Goal: Task Accomplishment & Management: Complete application form

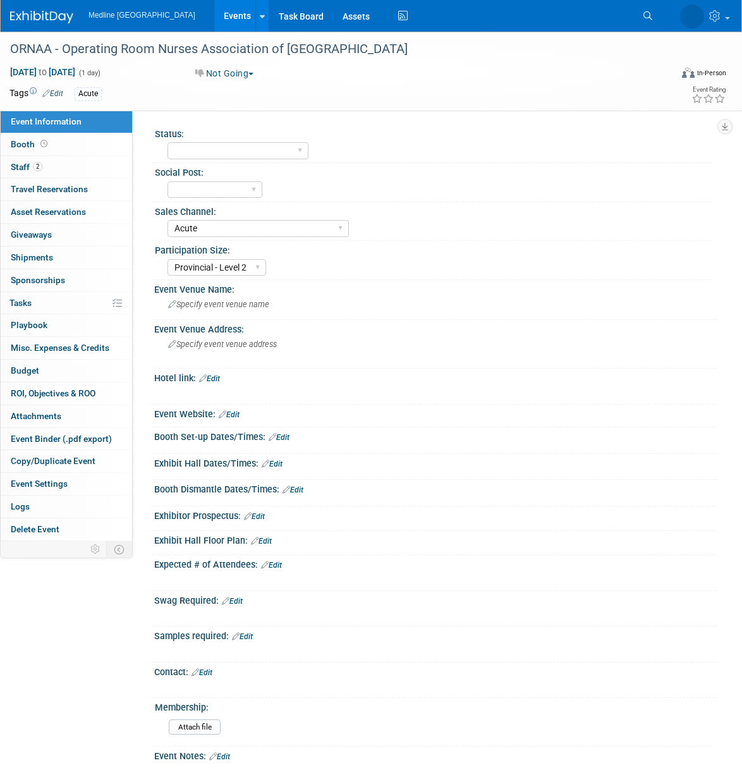
select select "Acute"
select select "Provincial - Level 2"
click at [618, 14] on icon at bounding box center [613, 15] width 9 height 9
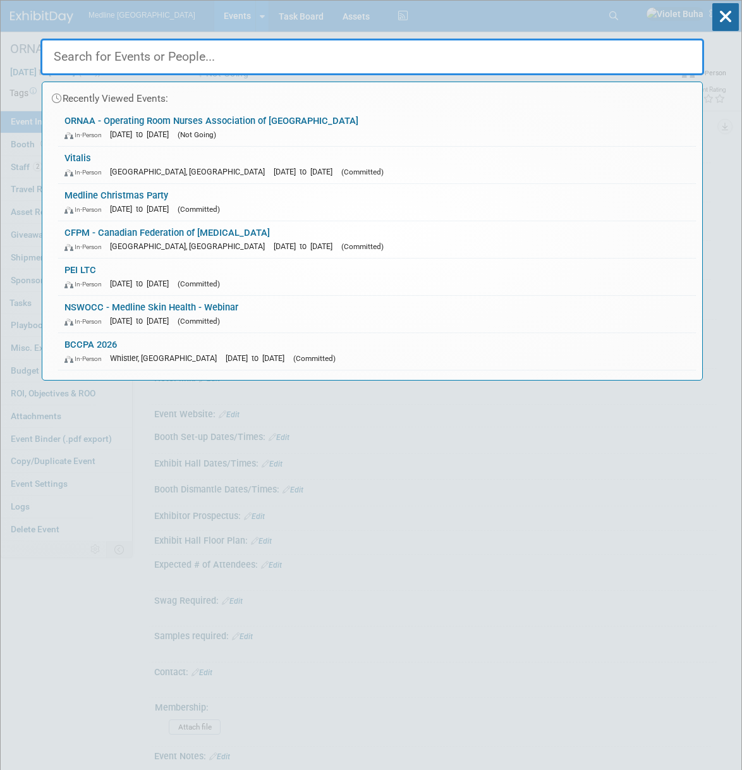
click at [272, 65] on input "text" at bounding box center [372, 57] width 664 height 37
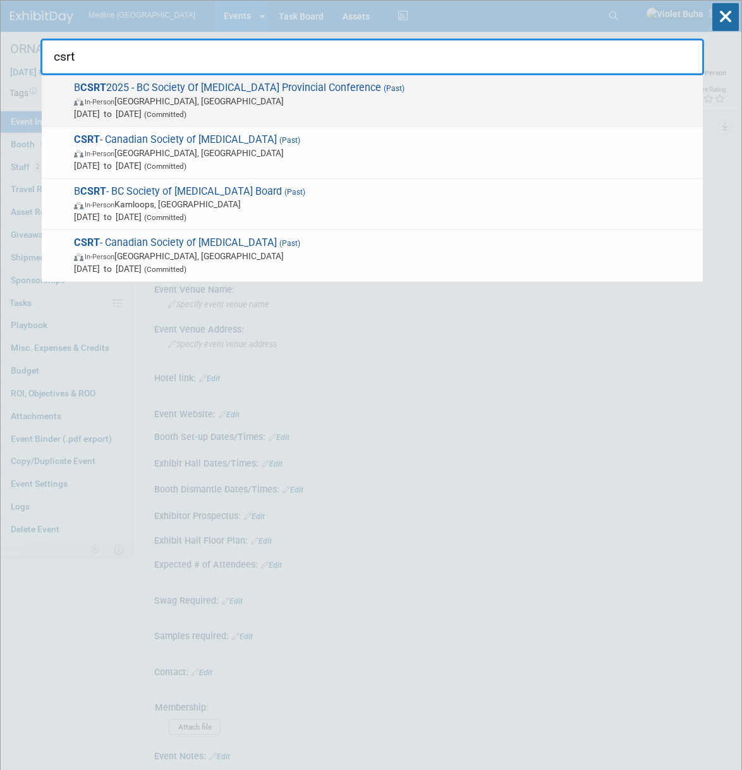
type input "csrt"
click at [150, 112] on span "Oct 2, 2025 to Oct 3, 2025 (Committed)" at bounding box center [385, 113] width 623 height 13
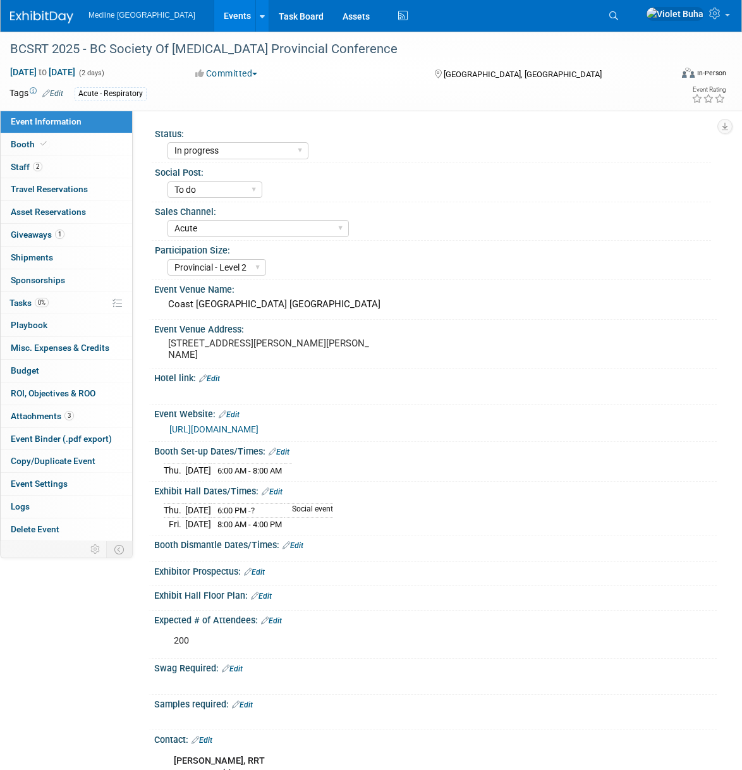
select select "In progress"
select select "To do"
select select "Acute"
select select "Provincial - Level 2"
click at [57, 149] on link "Booth" at bounding box center [66, 144] width 131 height 22
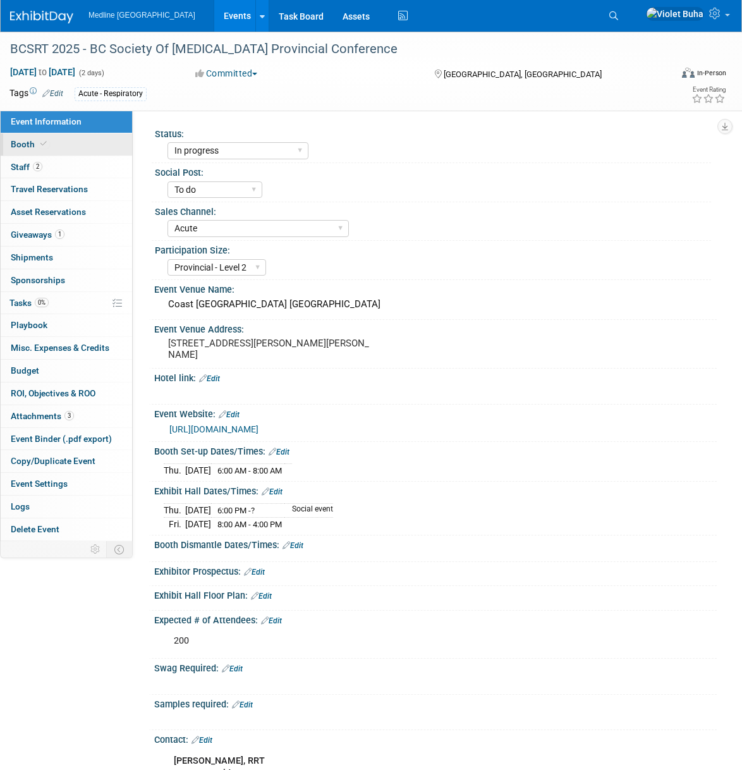
select select "1"
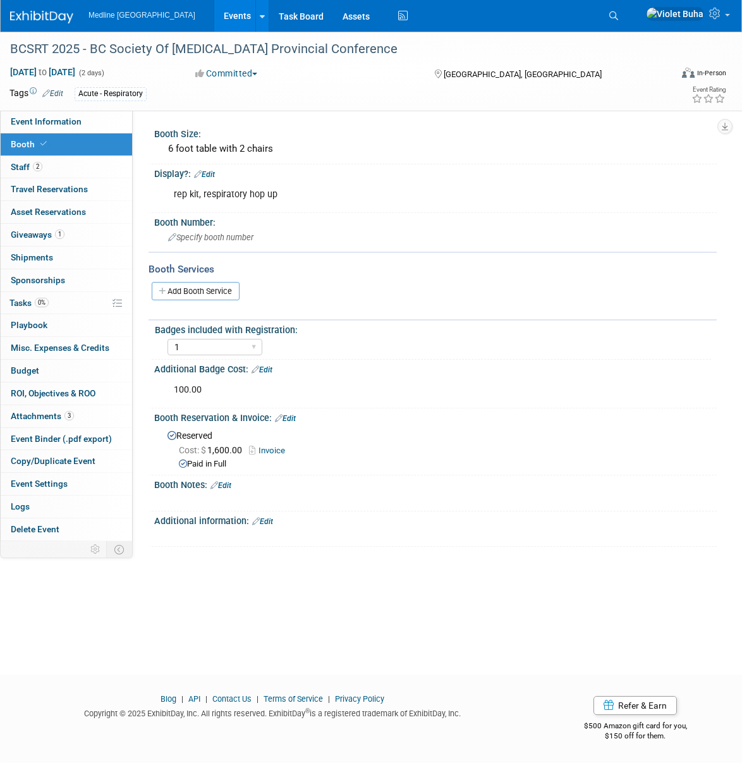
click at [44, 15] on img at bounding box center [41, 17] width 63 height 13
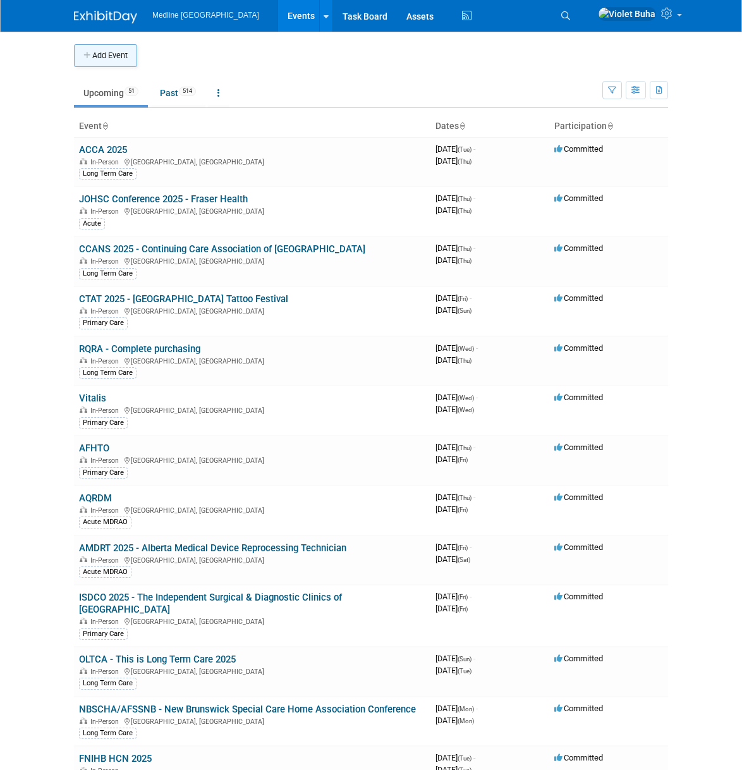
click at [121, 52] on button "Add Event" at bounding box center [105, 55] width 63 height 23
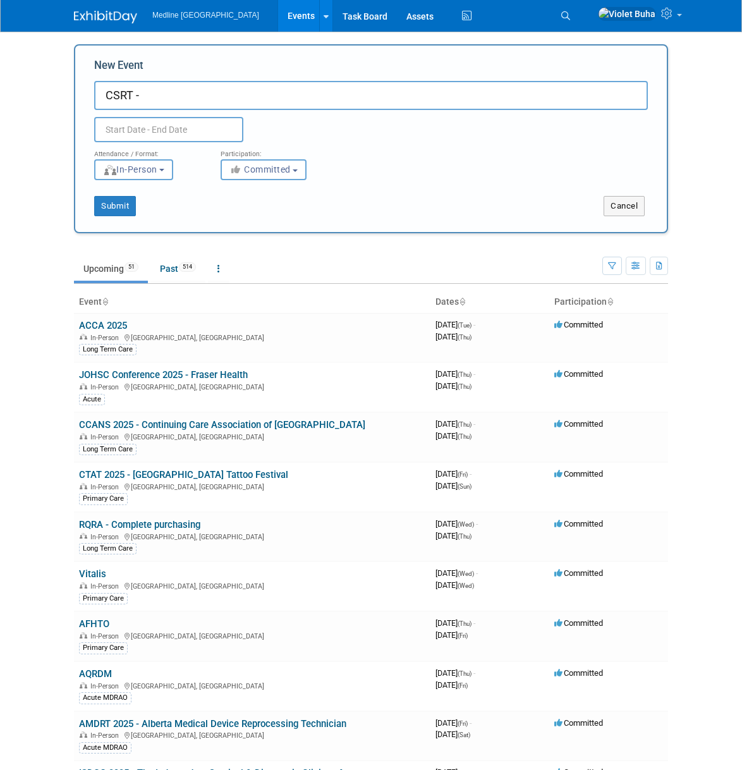
click at [197, 99] on input "CSRT -" at bounding box center [371, 95] width 554 height 29
click at [309, 94] on input "CSRT - Canadian Society of Respiratory therapists" at bounding box center [371, 95] width 554 height 29
type input "CSRT - Canadian Society of [MEDICAL_DATA]"
click at [169, 118] on input "text" at bounding box center [168, 129] width 149 height 25
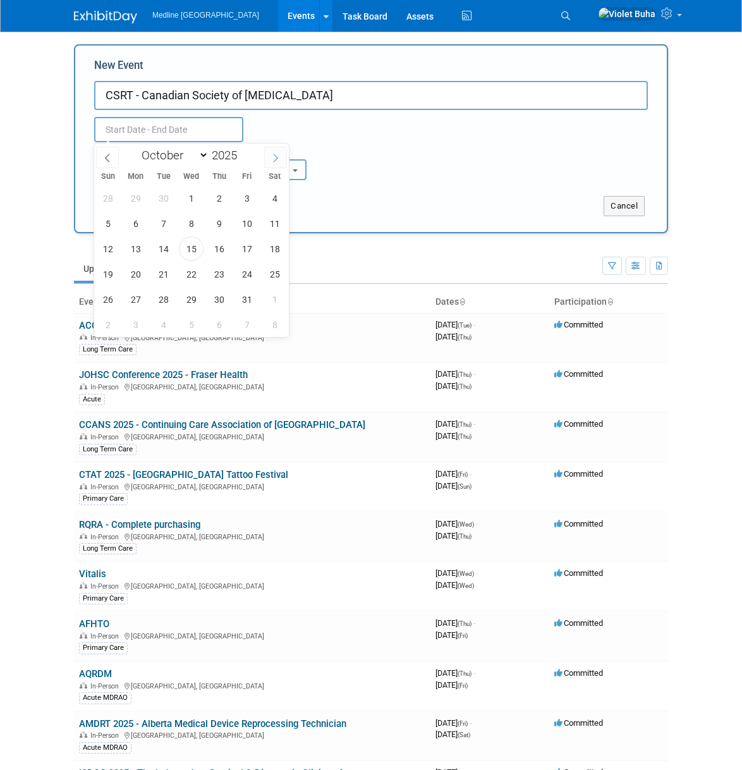
click at [278, 158] on icon at bounding box center [275, 158] width 9 height 9
select select "11"
click at [278, 158] on icon at bounding box center [275, 158] width 9 height 9
type input "2026"
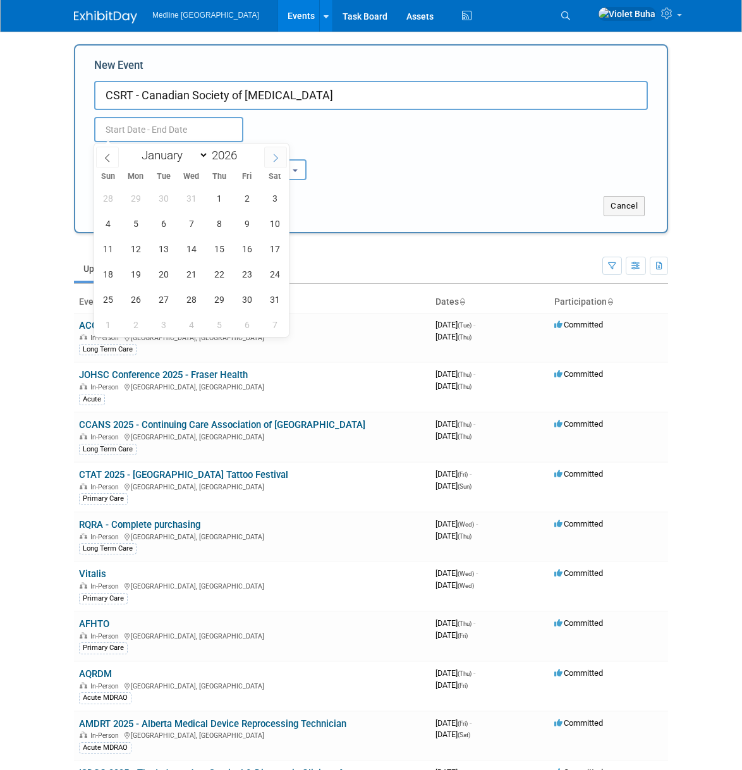
click at [278, 158] on icon at bounding box center [275, 158] width 9 height 9
select select "4"
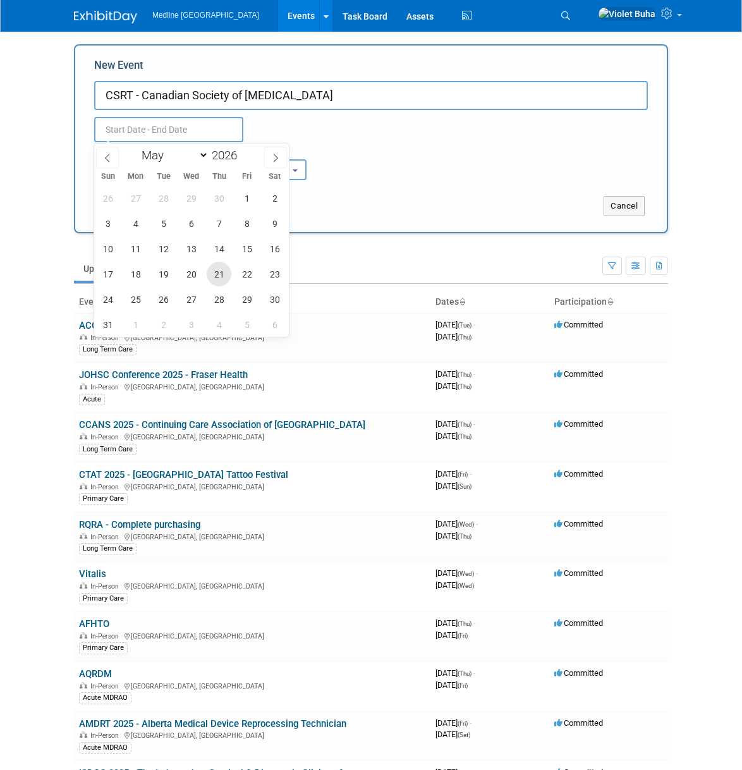
click at [223, 279] on span "21" at bounding box center [219, 274] width 25 height 25
click at [269, 274] on span "23" at bounding box center [274, 274] width 25 height 25
type input "[DATE] to [DATE]"
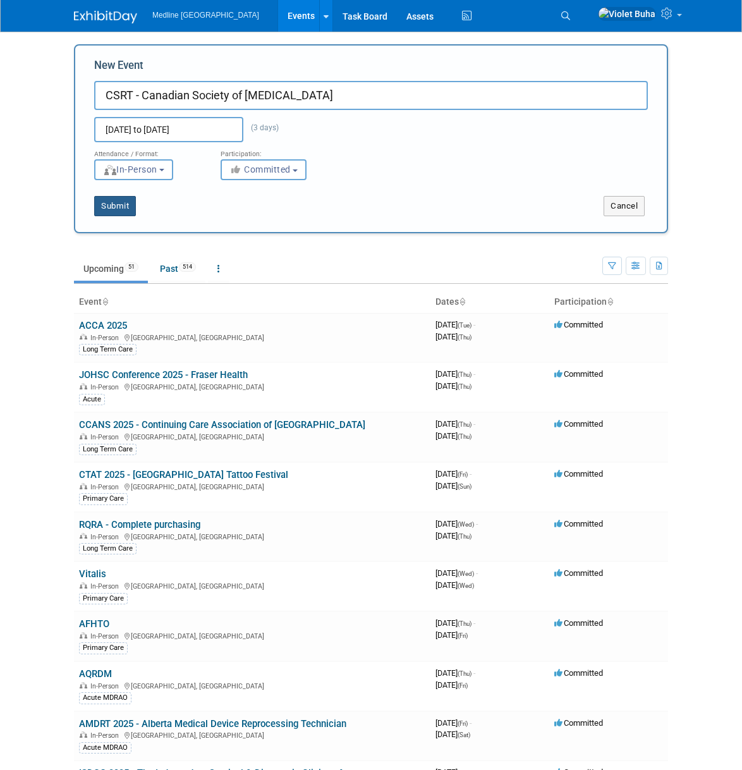
click at [114, 205] on button "Submit" at bounding box center [115, 206] width 42 height 20
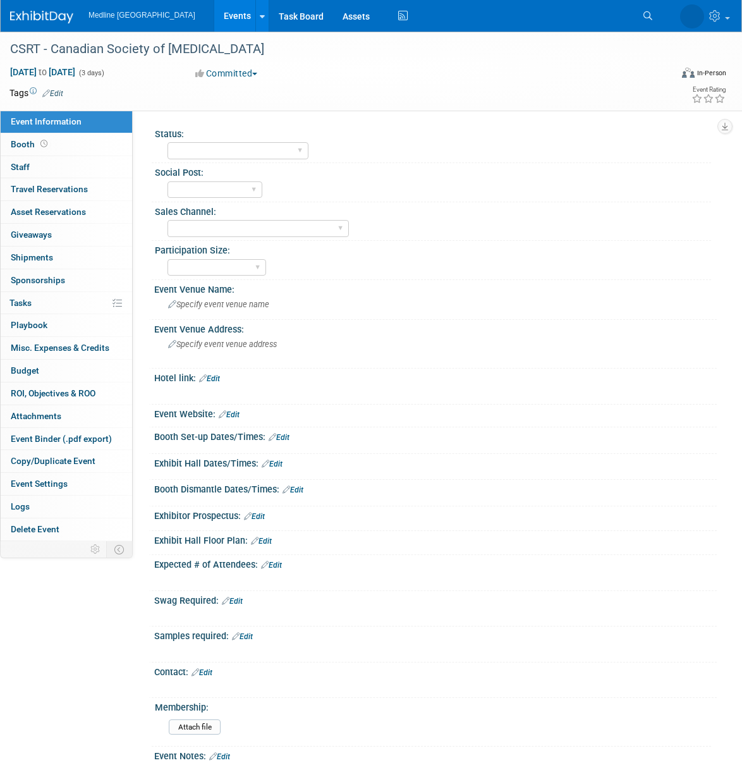
click at [59, 94] on link "Edit" at bounding box center [52, 93] width 21 height 9
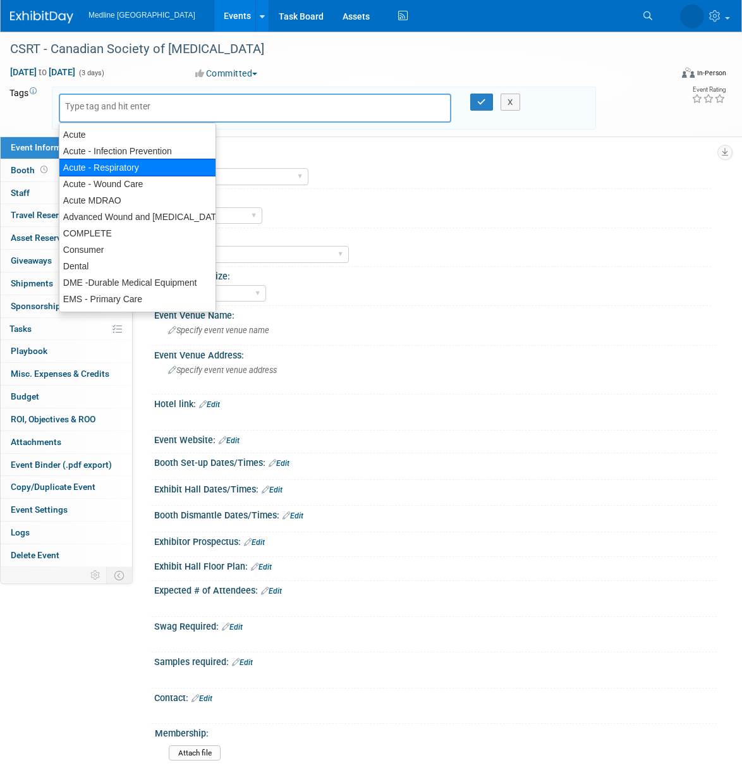
click at [124, 166] on div "Acute - Respiratory" at bounding box center [137, 168] width 157 height 18
type input "Acute - Respiratory"
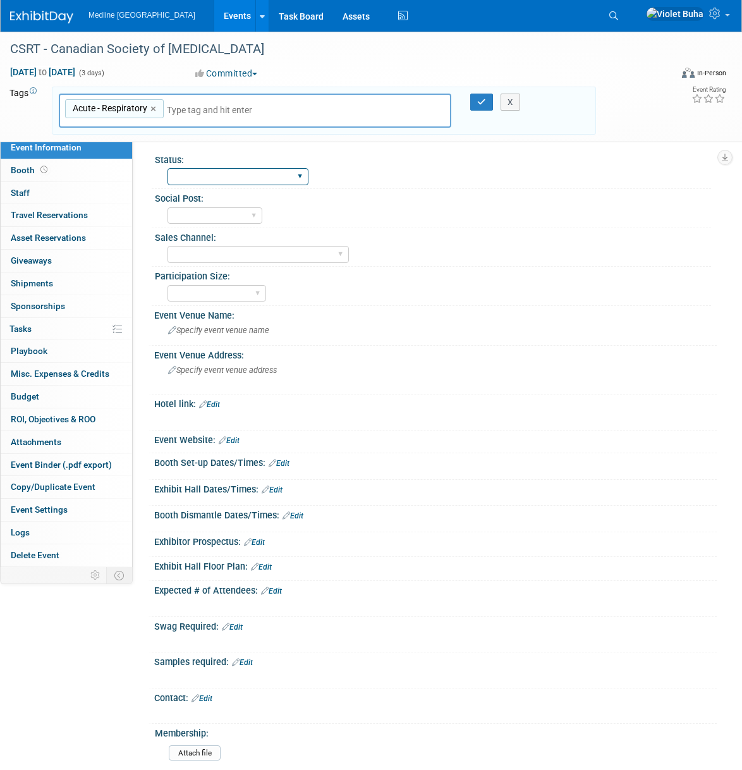
click at [239, 176] on select "Waiting for information In progress Need to order Samples/Swag Complete" at bounding box center [238, 176] width 141 height 17
select select "Waiting for information"
click at [168, 168] on select "Waiting for information In progress Need to order Samples/Swag Complete" at bounding box center [238, 176] width 141 height 17
click at [215, 217] on select "To do Done" at bounding box center [215, 215] width 95 height 17
select select "To do"
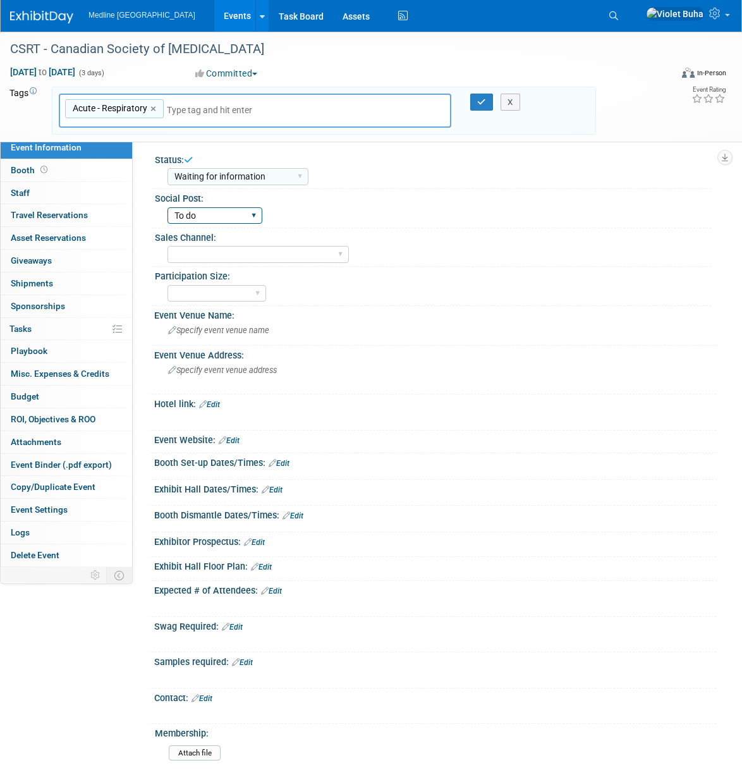
click at [168, 207] on select "To do Done" at bounding box center [215, 215] width 95 height 17
click at [219, 252] on select "Acute Consumer Dental Long Term Care [MEDICAL_DATA] Home Health Care Primary Ca…" at bounding box center [258, 254] width 181 height 17
select select "Acute"
click at [168, 246] on select "Acute Consumer Dental Long Term Care [MEDICAL_DATA] Home Health Care Primary Ca…" at bounding box center [258, 254] width 181 height 17
click at [224, 290] on select "National - Level 1 Provincial - Level 2 Regional - Level 3" at bounding box center [217, 293] width 99 height 17
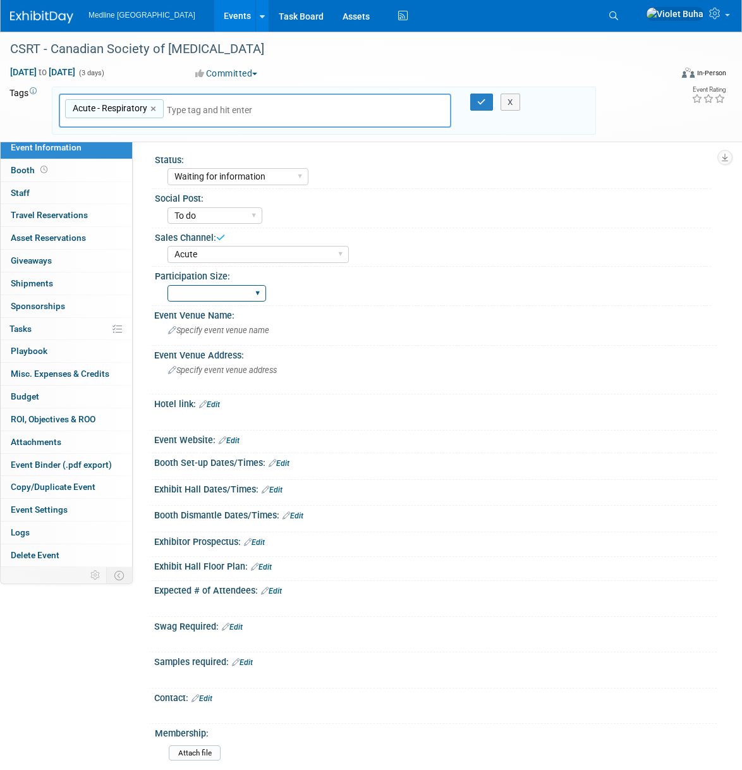
select select "National - Level 1"
click at [168, 285] on select "National - Level 1 Provincial - Level 2 Regional - Level 3" at bounding box center [217, 293] width 99 height 17
click at [70, 192] on link "0 Staff 0" at bounding box center [66, 193] width 131 height 22
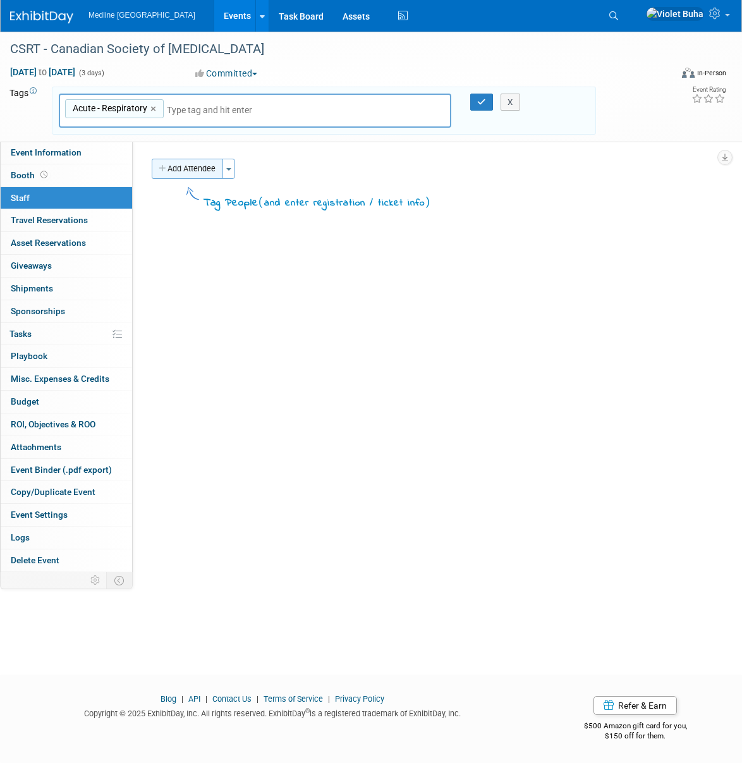
click at [209, 169] on button "Add Attendee" at bounding box center [187, 169] width 71 height 20
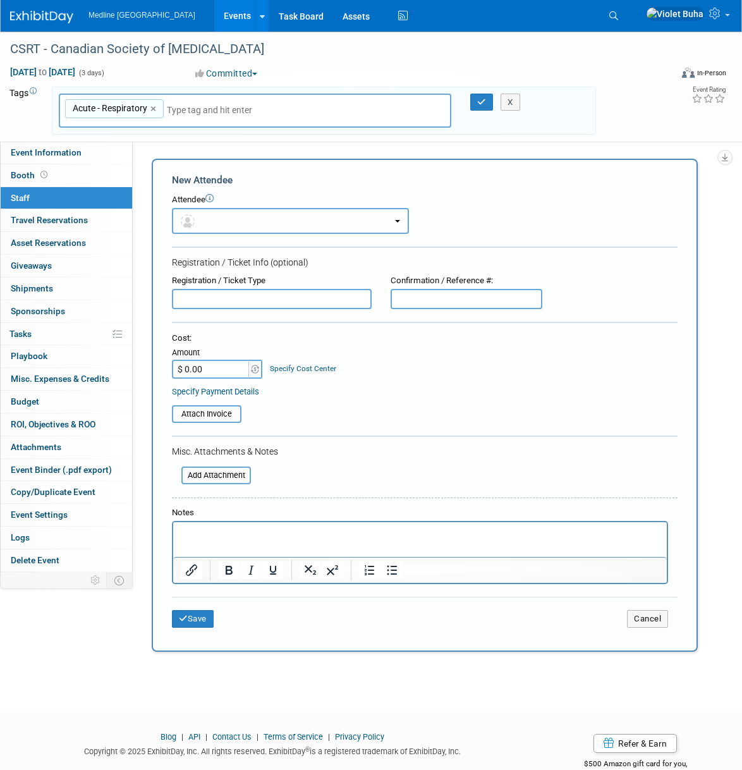
click at [214, 216] on button "button" at bounding box center [290, 221] width 237 height 26
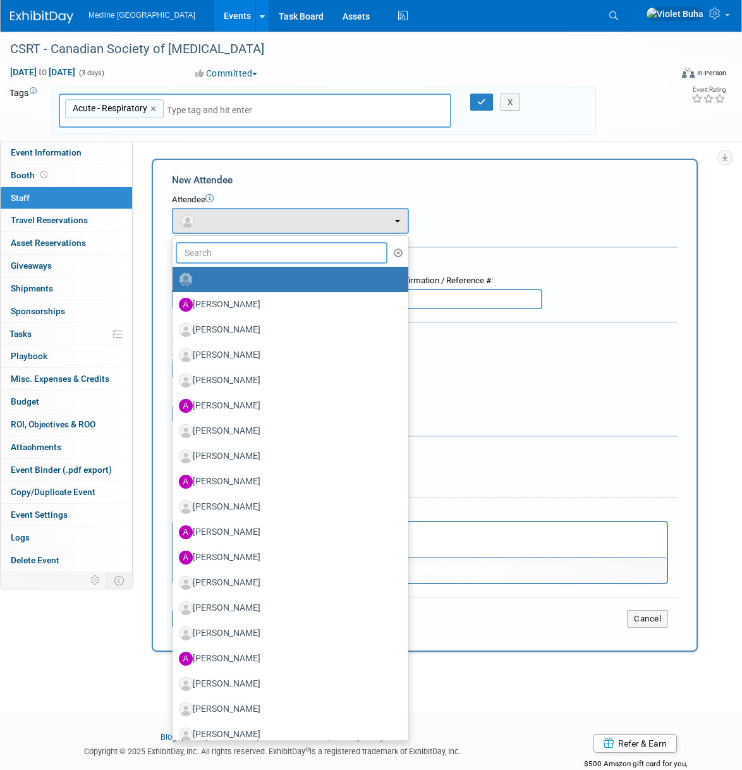
click at [213, 257] on input "text" at bounding box center [282, 252] width 212 height 21
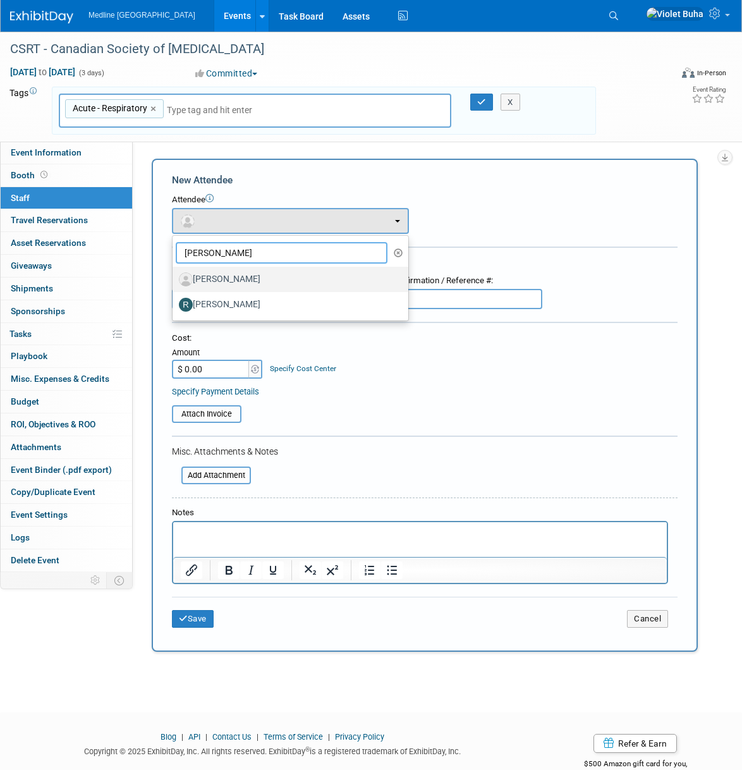
type input "[PERSON_NAME]"
click at [229, 276] on label "[PERSON_NAME]" at bounding box center [287, 279] width 217 height 20
click at [174, 276] on input "[PERSON_NAME]" at bounding box center [170, 278] width 8 height 8
select select "05bc6d4c-ddc5-4a7c-9c7f-8a0f38e879bd"
select select "4"
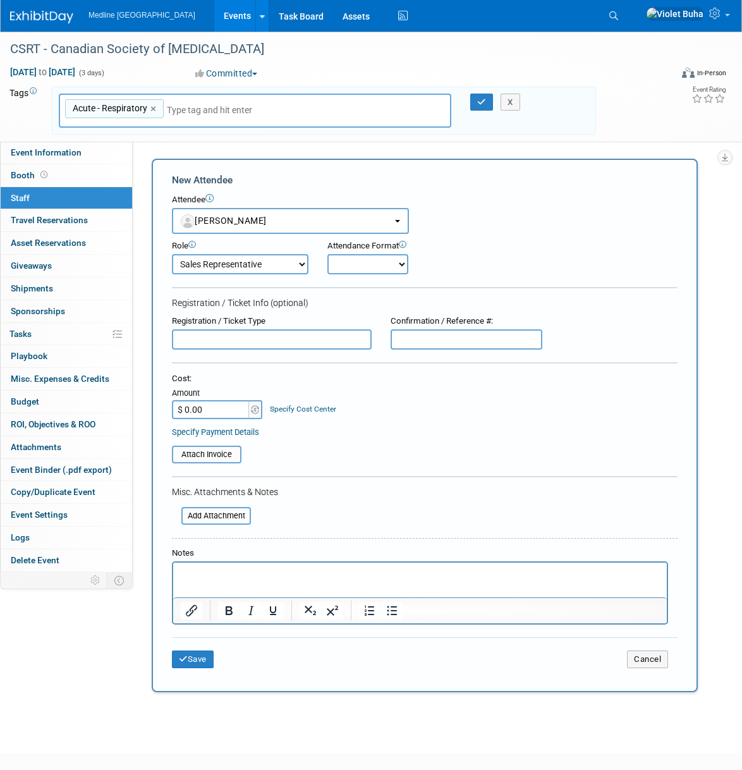
click at [379, 257] on select "Onsite Remote" at bounding box center [367, 264] width 81 height 20
select select "1"
click at [327, 254] on select "Onsite Remote" at bounding box center [367, 264] width 81 height 20
click at [197, 666] on button "Save" at bounding box center [193, 659] width 42 height 18
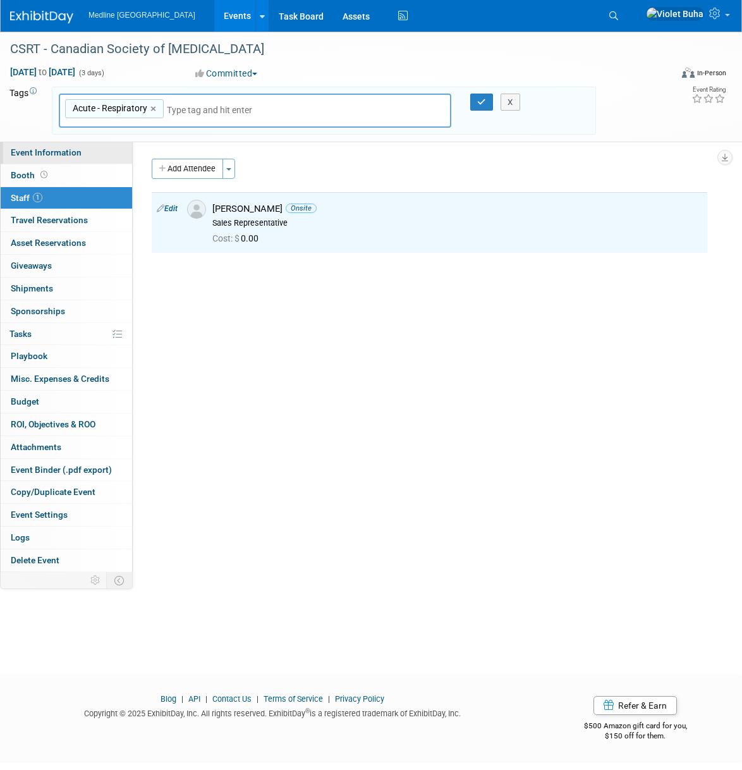
click at [70, 149] on span "Event Information" at bounding box center [46, 152] width 71 height 10
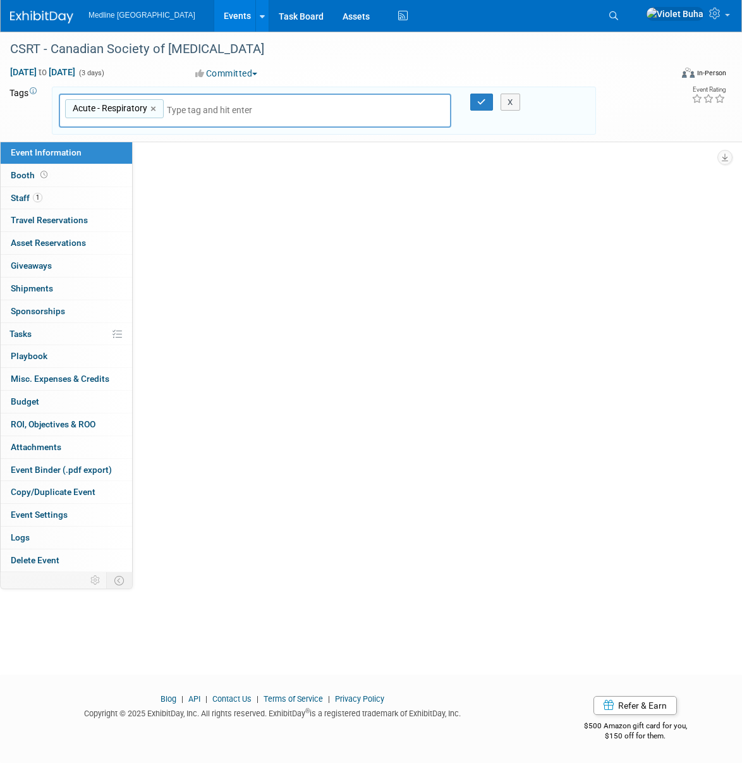
select select "Waiting for information"
select select "To do"
select select "Acute"
select select "National - Level 1"
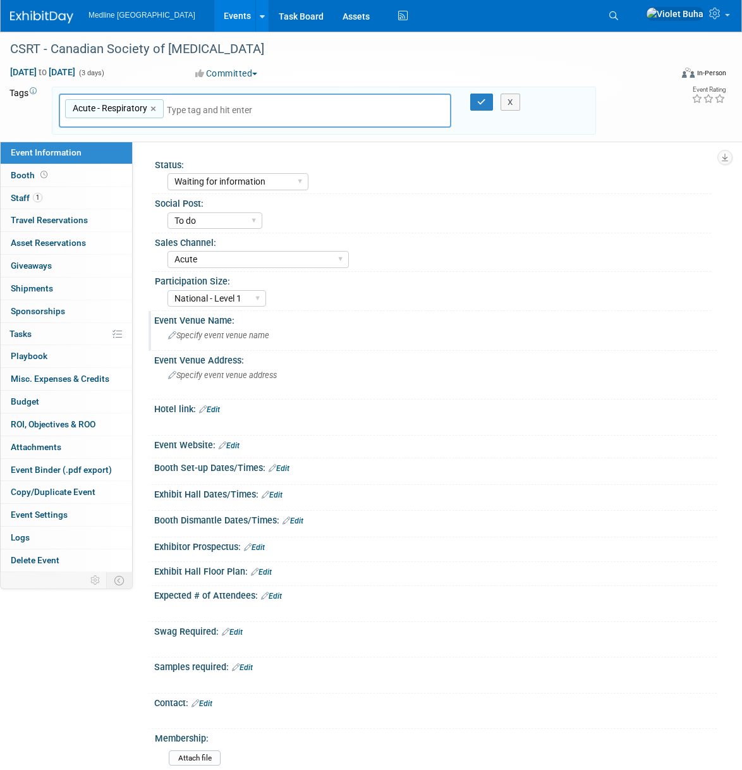
click at [207, 337] on span "Specify event venue name" at bounding box center [218, 335] width 101 height 9
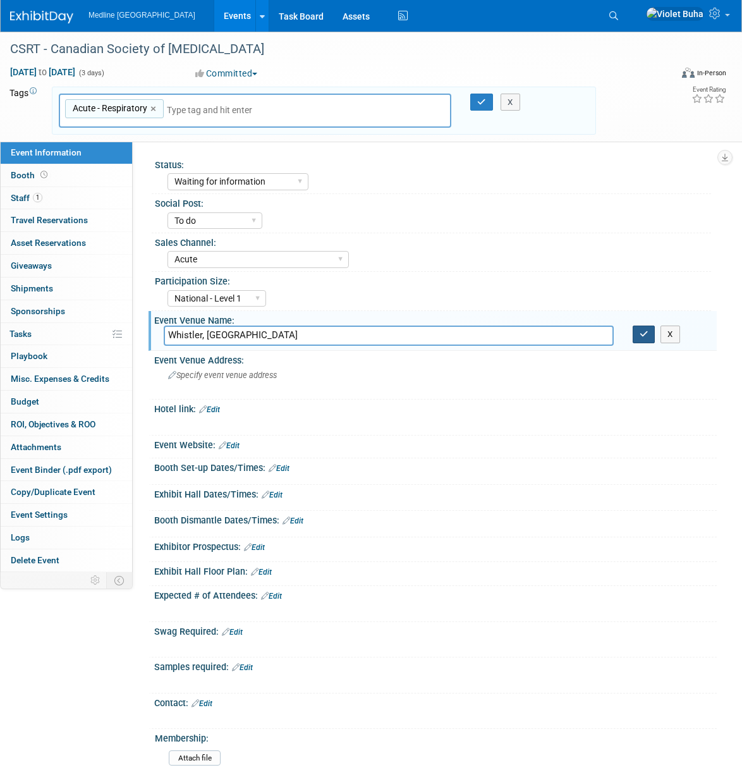
type input "Whistler, [GEOGRAPHIC_DATA]"
click at [642, 330] on icon "button" at bounding box center [644, 334] width 9 height 8
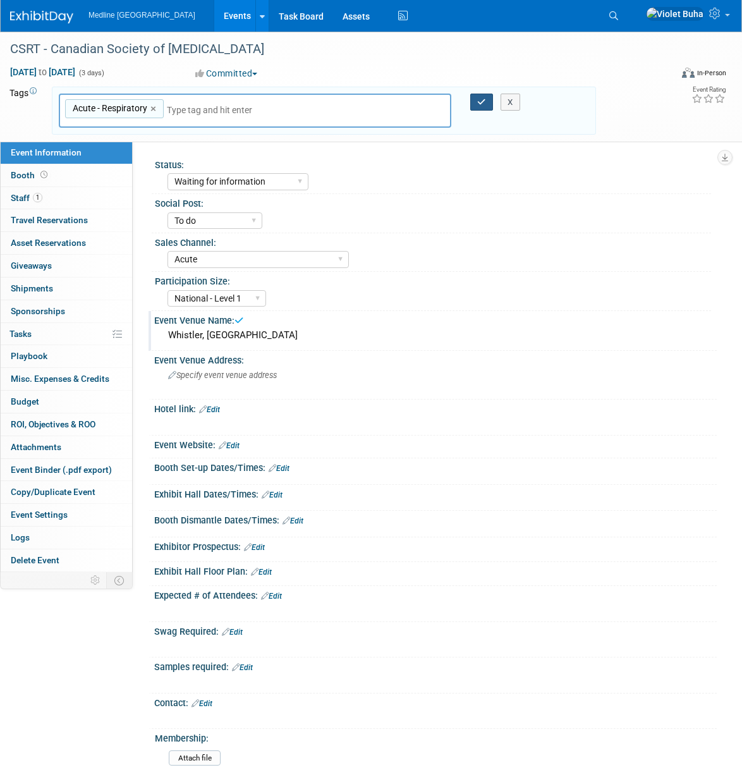
click at [484, 98] on icon "button" at bounding box center [481, 102] width 9 height 8
